Goal: Unclear

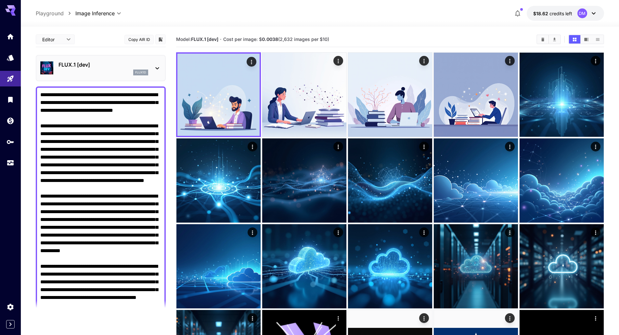
scroll to position [99, 0]
